Goal: Transaction & Acquisition: Book appointment/travel/reservation

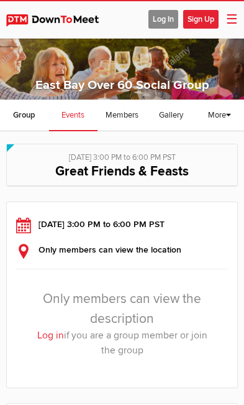
click at [161, 23] on span "Log In" at bounding box center [164, 19] width 30 height 19
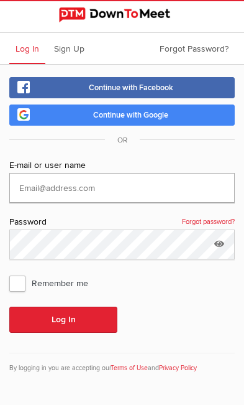
click at [175, 189] on input "text" at bounding box center [122, 188] width 226 height 30
type input "[EMAIL_ADDRESS][DOMAIN_NAME]"
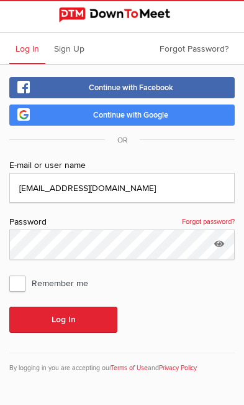
click at [63, 320] on button "Log In" at bounding box center [63, 320] width 108 height 26
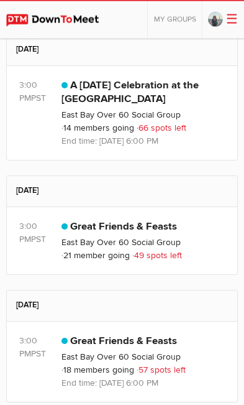
scroll to position [254, 0]
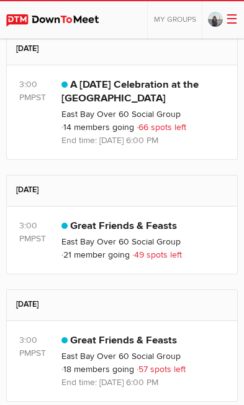
click at [186, 330] on sp-group-dashboard-events-item "3:00 PM PST Limited visibility event Event is listed, but non-members won't see…" at bounding box center [122, 361] width 231 height 80
click at [147, 345] on link "Great Friends & Feasts" at bounding box center [123, 340] width 107 height 12
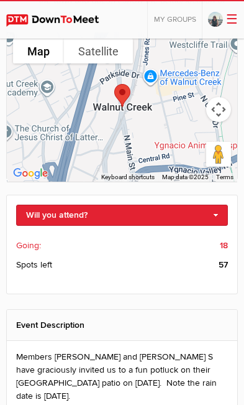
scroll to position [419, 0]
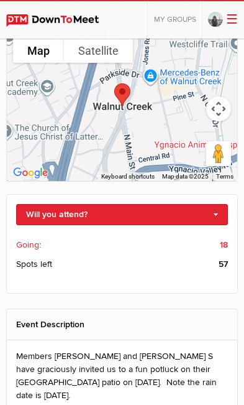
click at [215, 213] on link "Will you attend?" at bounding box center [122, 214] width 212 height 21
click at [49, 239] on link "I'm going" at bounding box center [122, 235] width 211 height 19
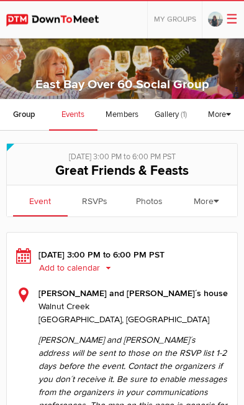
scroll to position [0, 0]
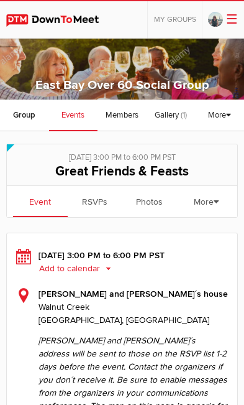
click at [98, 203] on link "RSVPs" at bounding box center [95, 201] width 55 height 31
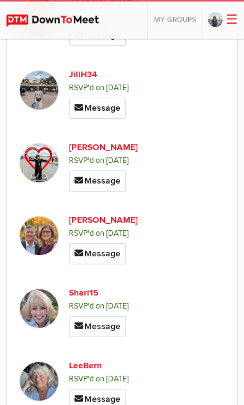
scroll to position [399, 0]
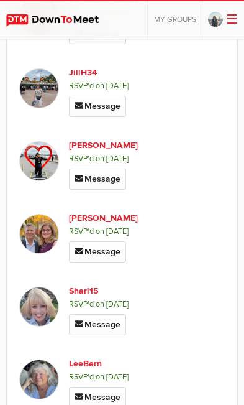
click at [100, 212] on link "[PERSON_NAME]" at bounding box center [116, 218] width 94 height 13
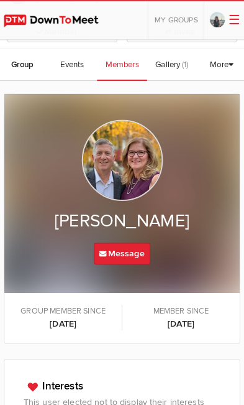
scroll to position [194, 0]
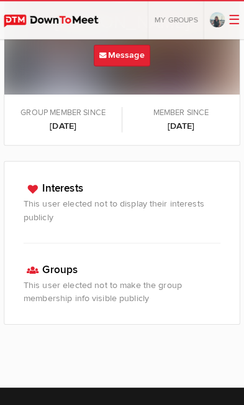
scroll to position [32, 0]
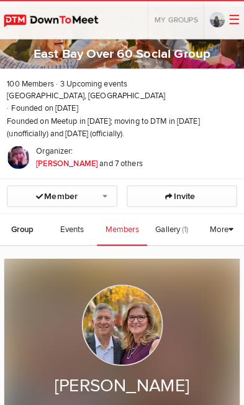
scroll to position [185, 0]
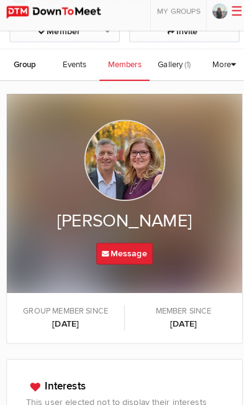
click at [80, 67] on span "Events" at bounding box center [73, 72] width 23 height 10
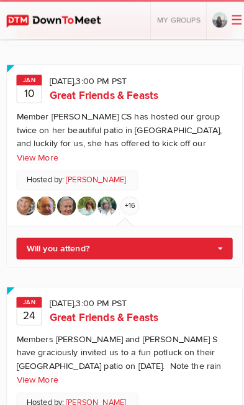
scroll to position [552, 0]
click at [195, 233] on link "Will you attend?" at bounding box center [122, 243] width 212 height 21
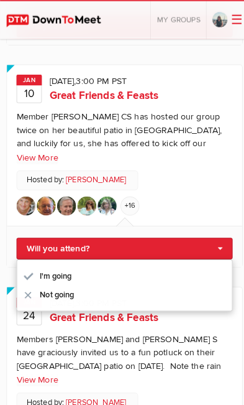
click at [51, 261] on link "I'm going" at bounding box center [122, 270] width 211 height 19
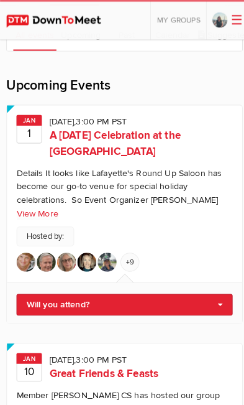
scroll to position [267, 0]
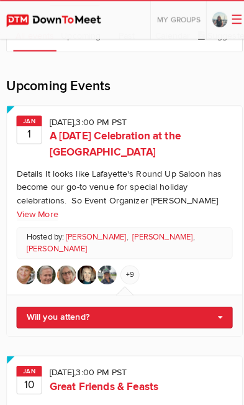
click at [105, 128] on span "A [DATE] Celebration at the [GEOGRAPHIC_DATA]" at bounding box center [113, 142] width 129 height 28
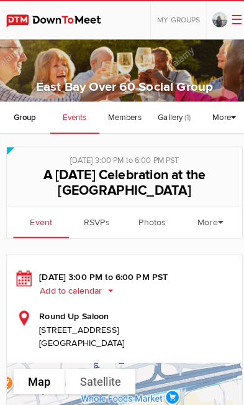
click at [100, 213] on link "RSVPs" at bounding box center [95, 217] width 55 height 31
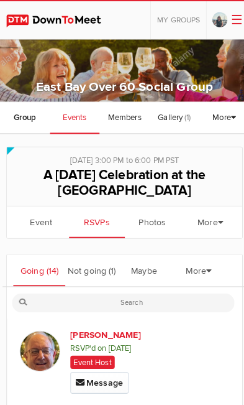
click at [101, 268] on link "Not going (1)" at bounding box center [89, 264] width 51 height 31
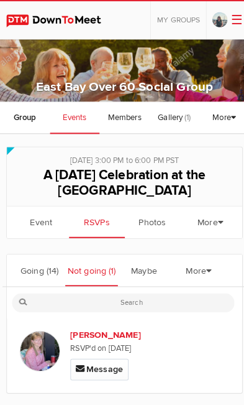
click at [149, 264] on link "Maybe" at bounding box center [141, 264] width 51 height 31
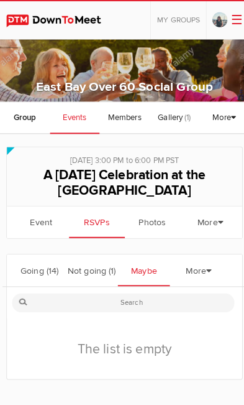
click at [205, 268] on link "More" at bounding box center [194, 265] width 51 height 33
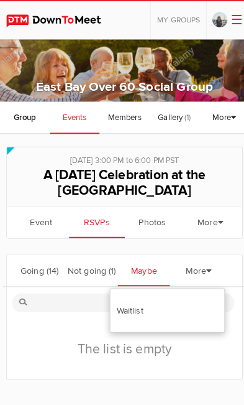
click at [202, 258] on link "More" at bounding box center [194, 265] width 51 height 33
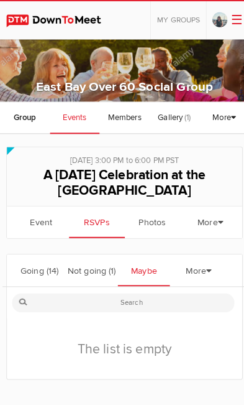
click at [226, 120] on link "More" at bounding box center [219, 116] width 33 height 32
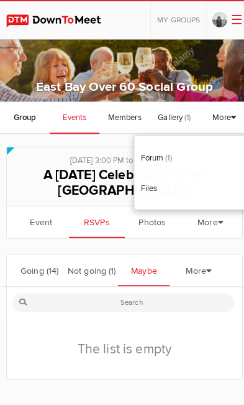
click at [218, 337] on div "The list is empty" at bounding box center [122, 342] width 231 height 60
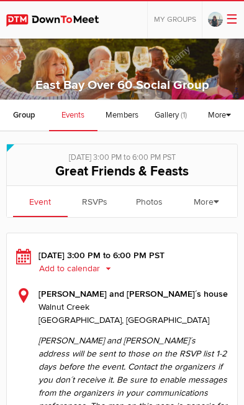
click at [220, 22] on link at bounding box center [217, 20] width 18 height 16
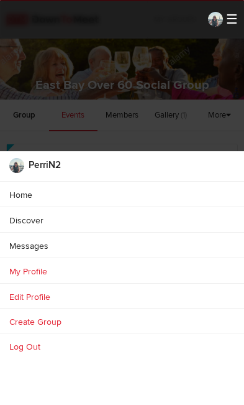
click at [216, 24] on ul "PerriN2 Home Discover Create group Messages My Groups My Groups East Bay Over 6…" at bounding box center [122, 208] width 244 height 420
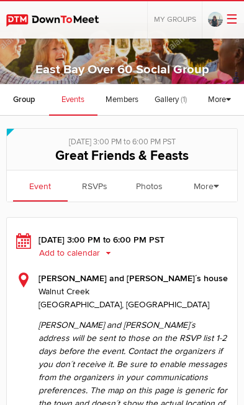
scroll to position [17, 0]
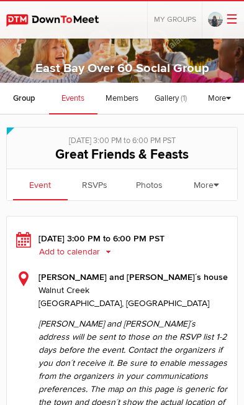
click at [75, 258] on button "Add to calendar" at bounding box center [80, 251] width 82 height 11
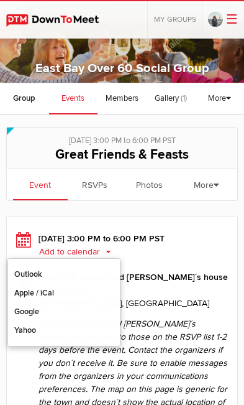
click at [35, 302] on link "Apple / iCal" at bounding box center [64, 293] width 112 height 19
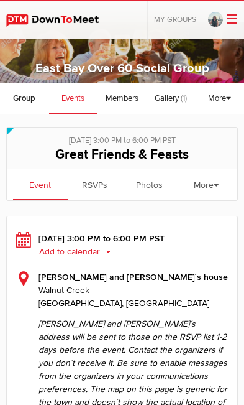
click at [39, 182] on link "Event" at bounding box center [40, 184] width 55 height 31
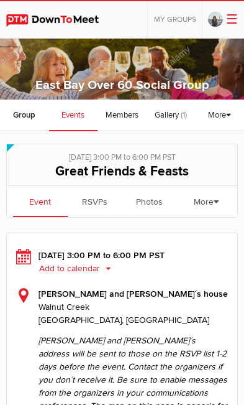
click at [26, 119] on span "Group" at bounding box center [24, 115] width 22 height 10
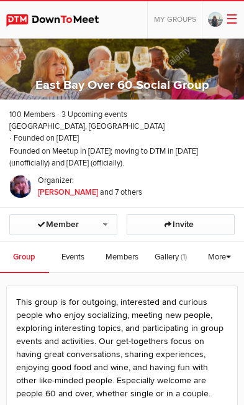
click at [89, 242] on link "Events" at bounding box center [73, 257] width 49 height 31
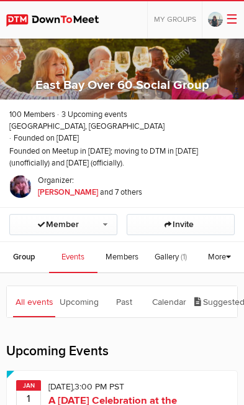
click at [79, 251] on link "Events" at bounding box center [73, 257] width 49 height 31
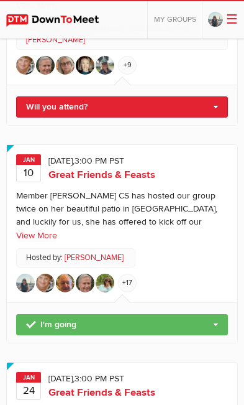
scroll to position [445, 0]
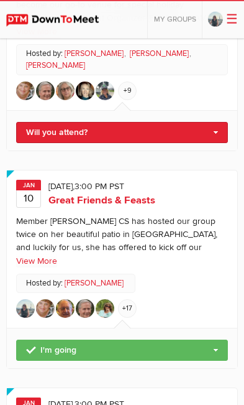
click at [154, 215] on div "Member Karen CS has hosted our group twice on her beautiful patio in Danville, …" at bounding box center [122, 235] width 212 height 40
click at [121, 194] on span "Great Friends & Feasts" at bounding box center [102, 200] width 107 height 12
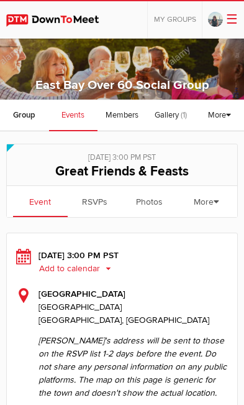
click at [85, 269] on button "Add to calendar" at bounding box center [80, 268] width 82 height 11
click at [58, 313] on link "Apple / iCal" at bounding box center [64, 303] width 112 height 19
